Goal: Task Accomplishment & Management: Manage account settings

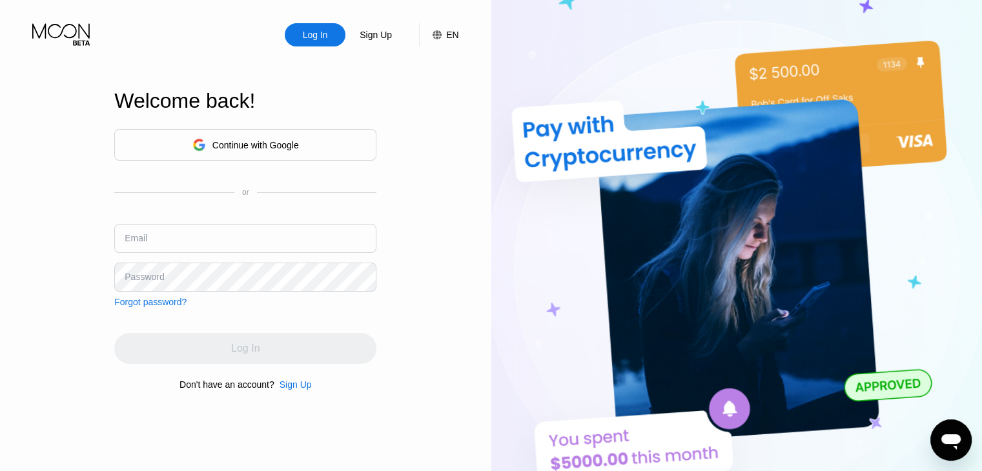
click at [434, 316] on div "Log In Sign Up EN Language Select an item Save Welcome back! Continue with Goog…" at bounding box center [245, 259] width 491 height 518
click at [185, 234] on input "text" at bounding box center [245, 238] width 262 height 29
click at [270, 130] on div "Continue with Google" at bounding box center [245, 145] width 262 height 32
click at [267, 143] on div "Continue with Google" at bounding box center [255, 145] width 86 height 10
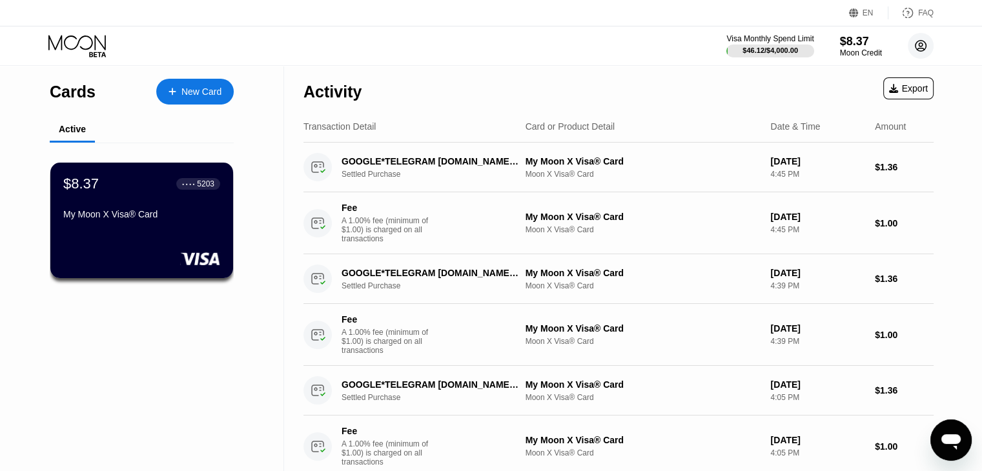
click at [922, 48] on icon at bounding box center [920, 46] width 7 height 7
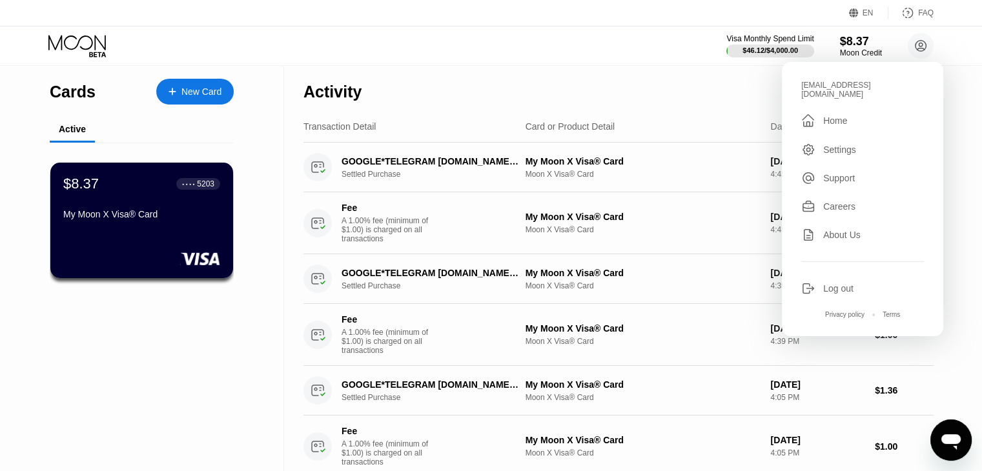
click at [831, 283] on div "Log out" at bounding box center [838, 288] width 30 height 10
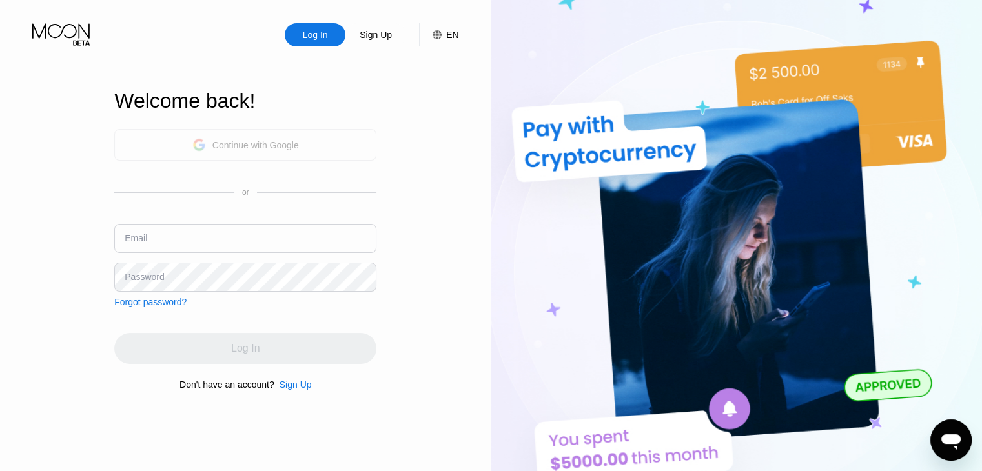
drag, startPoint x: 208, startPoint y: 145, endPoint x: 238, endPoint y: 159, distance: 32.9
click at [207, 145] on div "Continue with Google" at bounding box center [245, 145] width 107 height 20
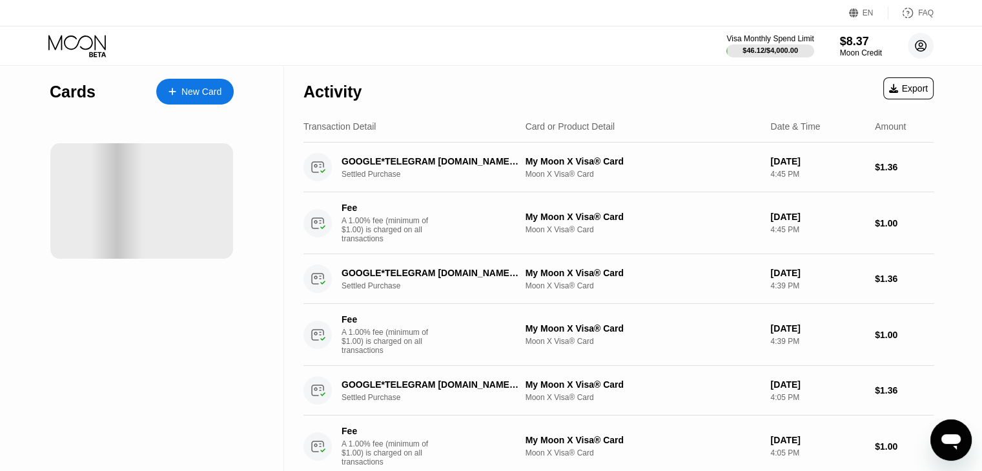
click at [917, 45] on circle at bounding box center [921, 46] width 26 height 26
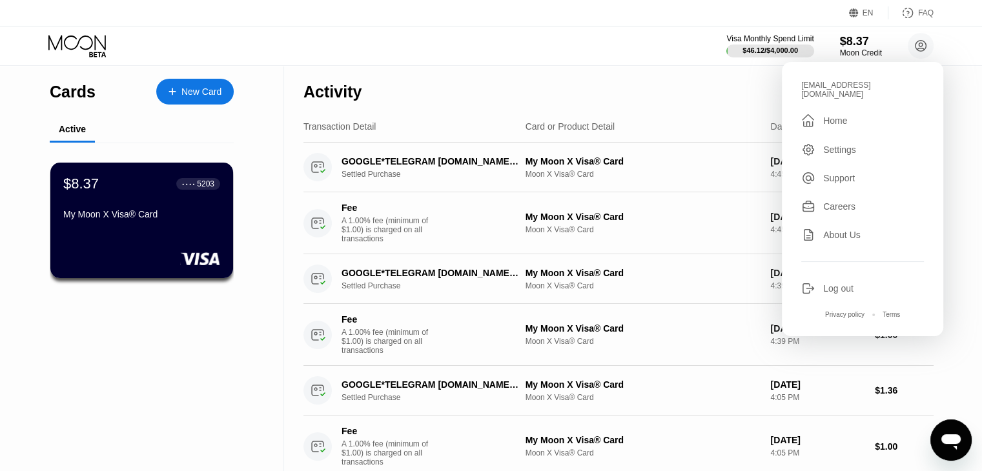
click at [827, 283] on div "Log out" at bounding box center [838, 288] width 30 height 10
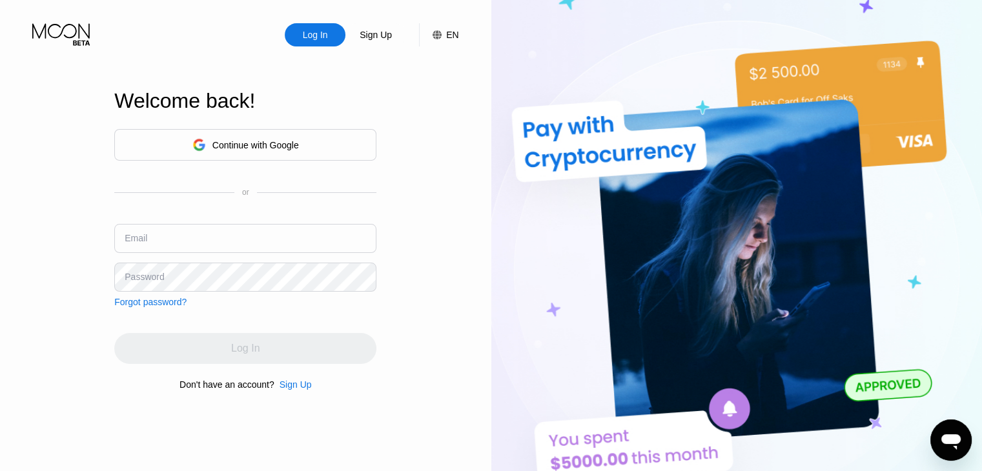
click at [231, 143] on div "Continue with Google" at bounding box center [255, 145] width 86 height 10
